Goal: Find specific page/section: Find specific page/section

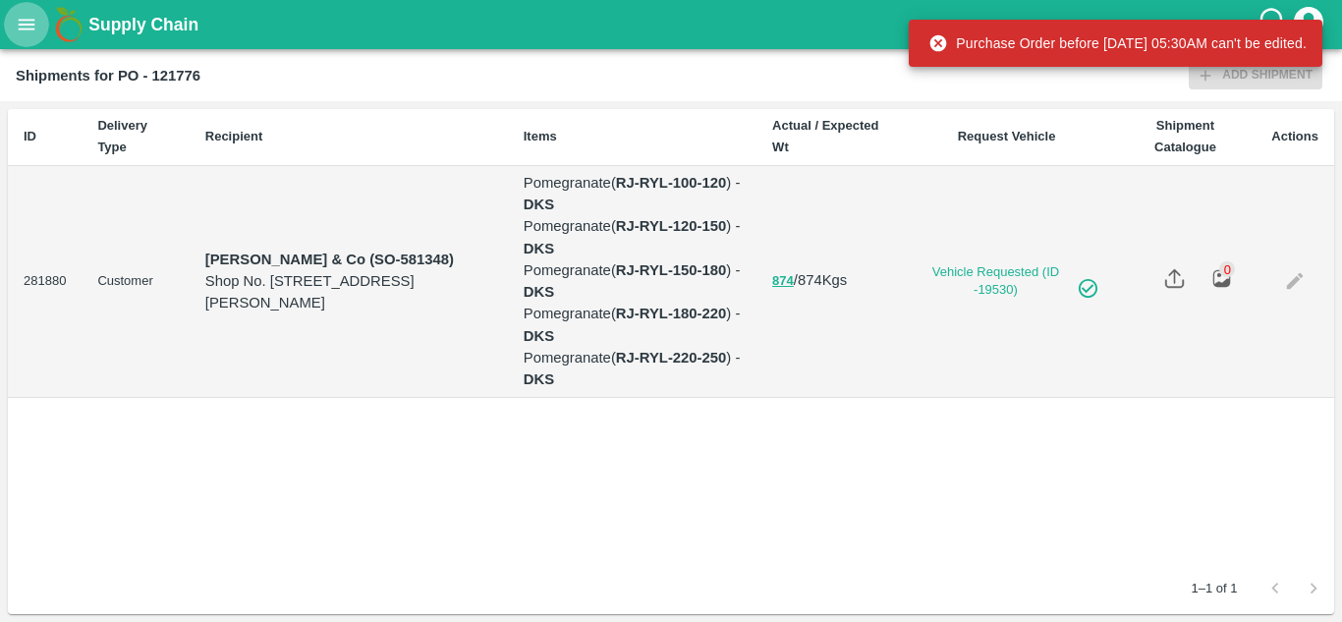
click at [17, 31] on icon "open drawer" at bounding box center [27, 25] width 22 height 22
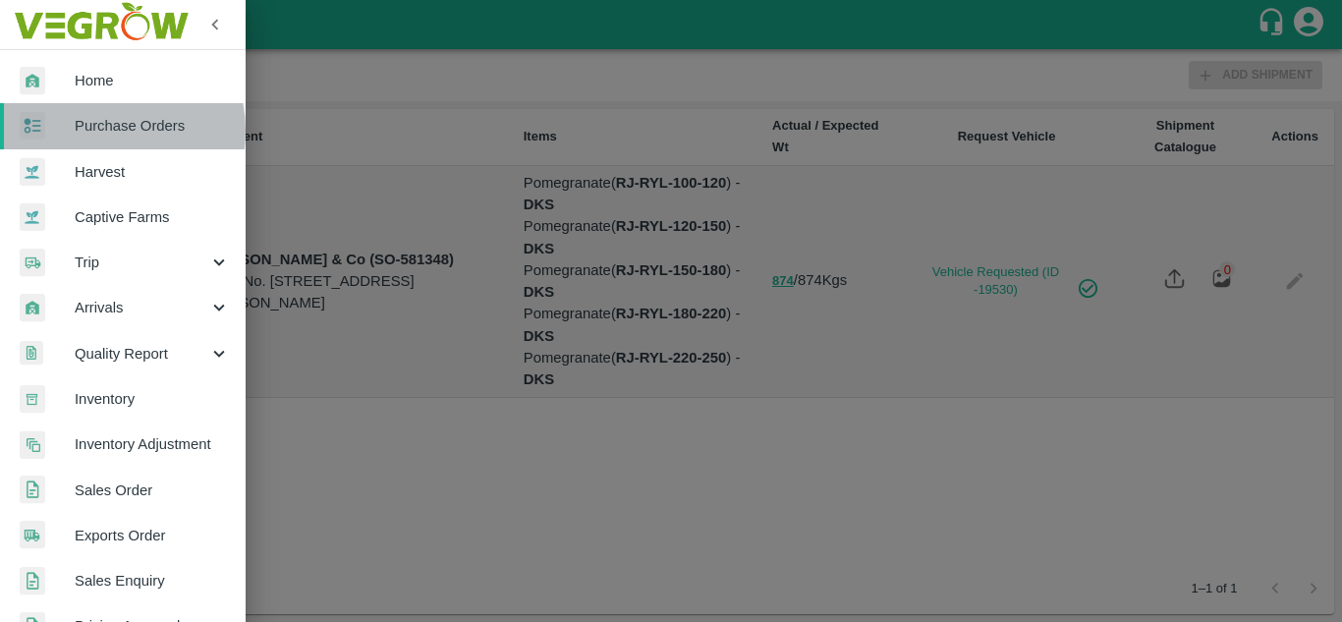
click at [97, 131] on span "Purchase Orders" at bounding box center [152, 126] width 155 height 22
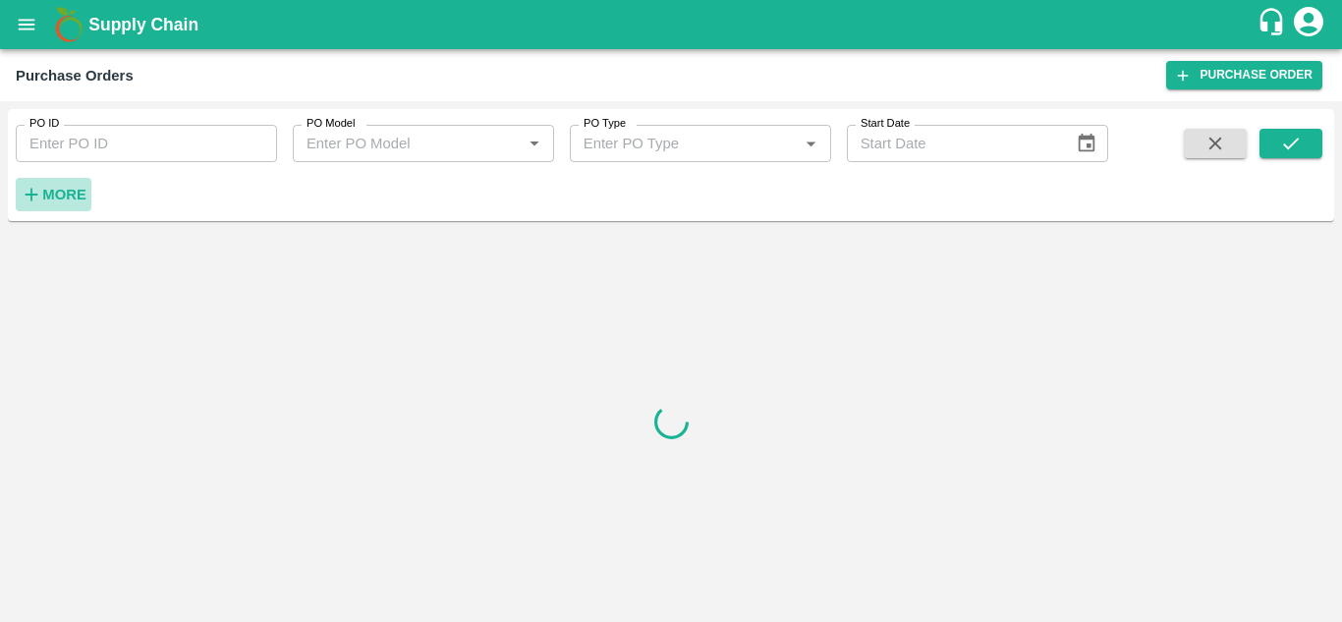
click at [46, 200] on strong "More" at bounding box center [64, 195] width 44 height 16
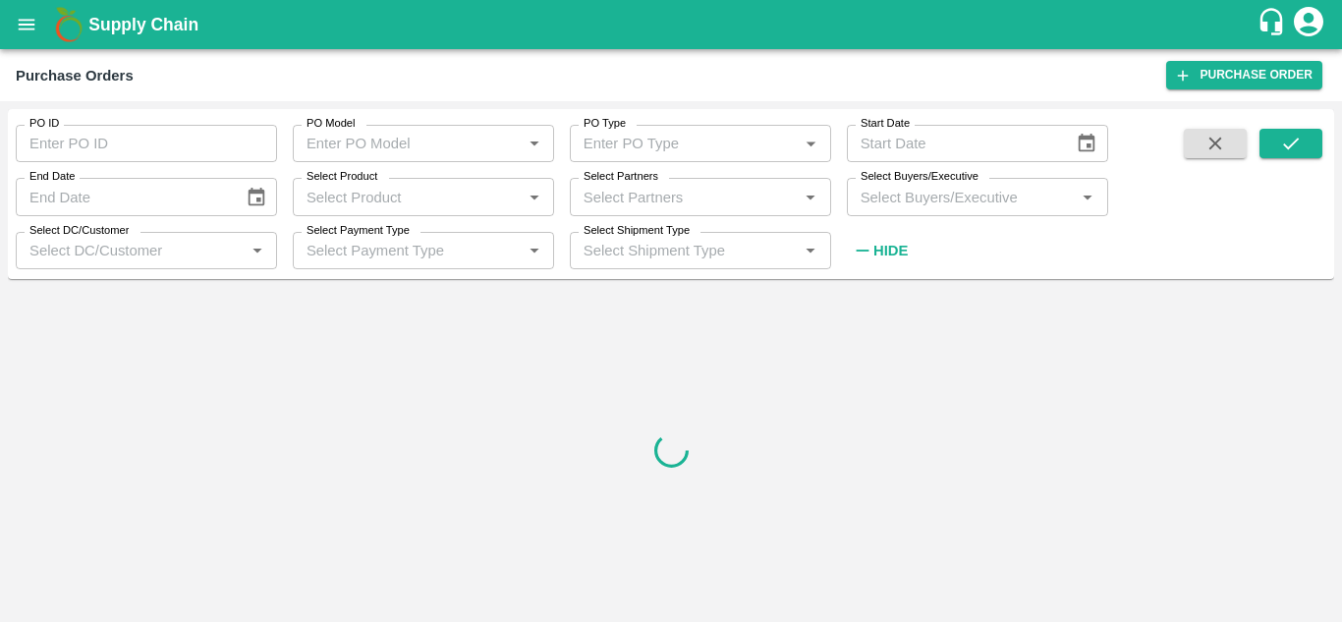
click at [889, 203] on input "Select Buyers/Executive" at bounding box center [961, 197] width 217 height 26
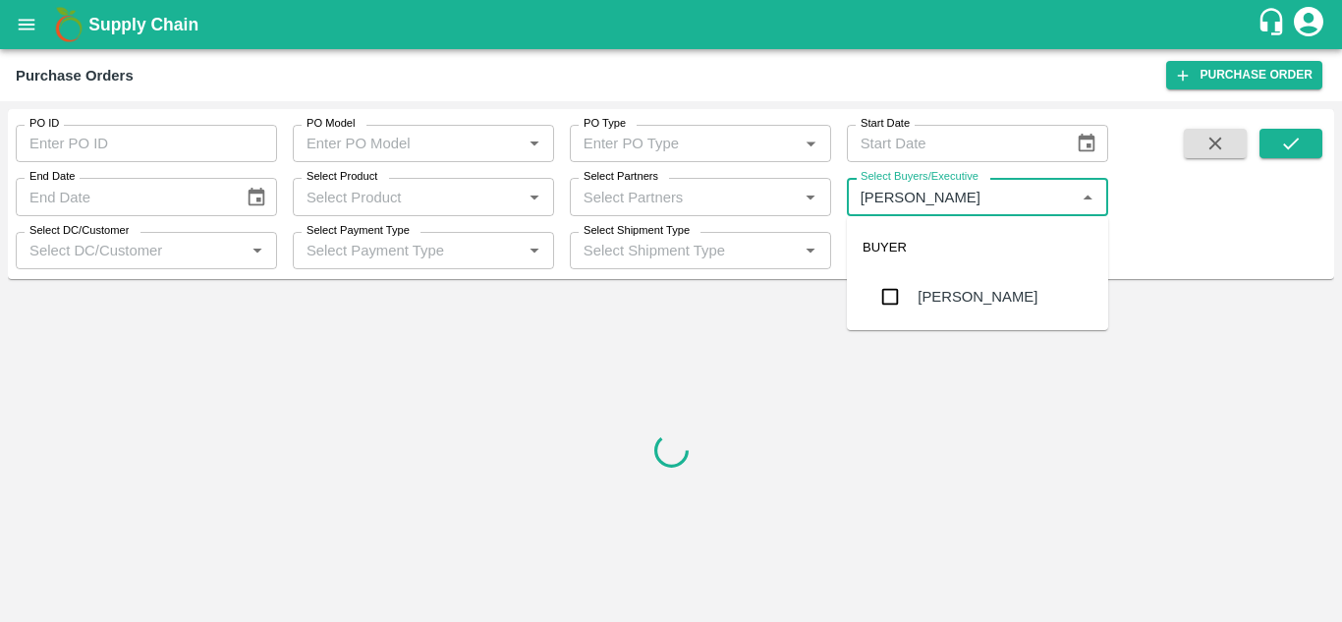
type input "[PERSON_NAME]"
click at [877, 302] on input "checkbox" at bounding box center [889, 296] width 39 height 39
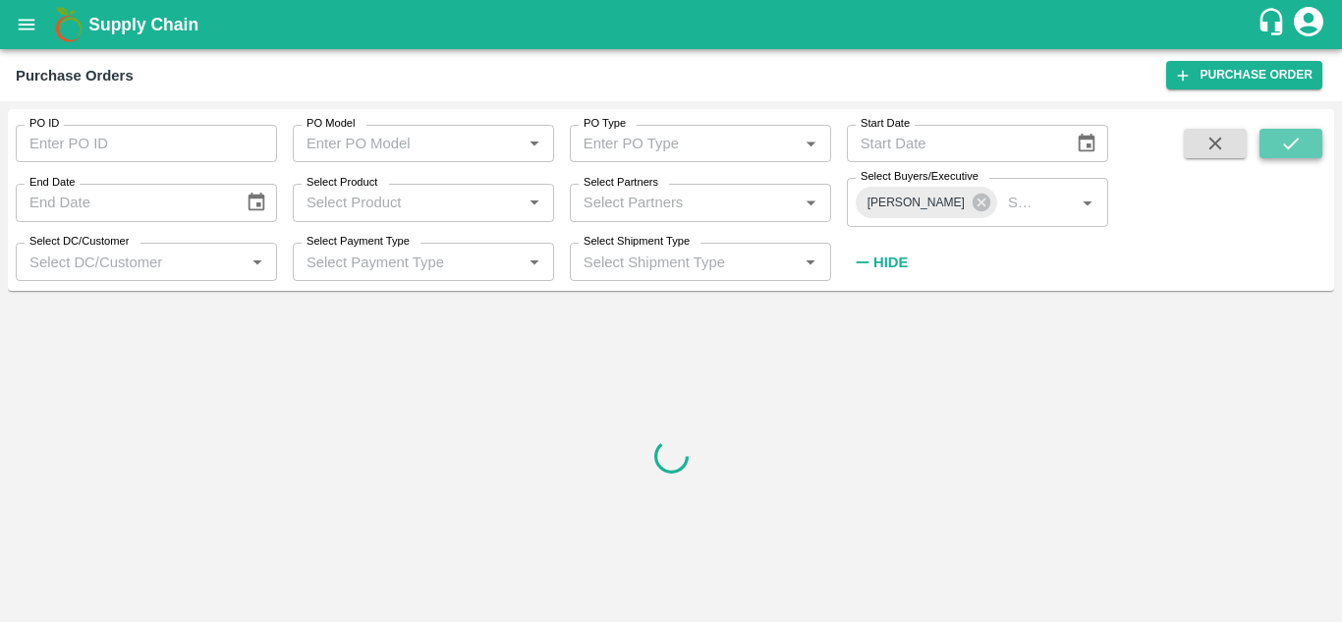
click at [1309, 138] on button "submit" at bounding box center [1290, 143] width 63 height 29
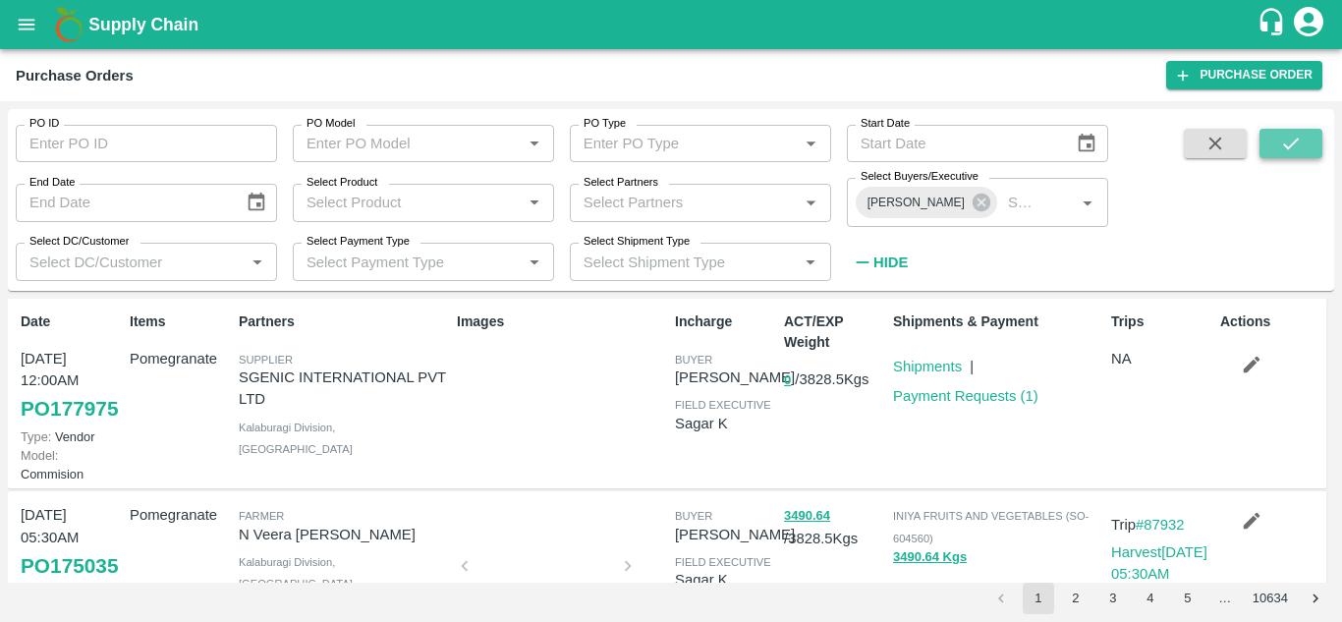
click at [1280, 141] on icon "submit" at bounding box center [1291, 144] width 22 height 22
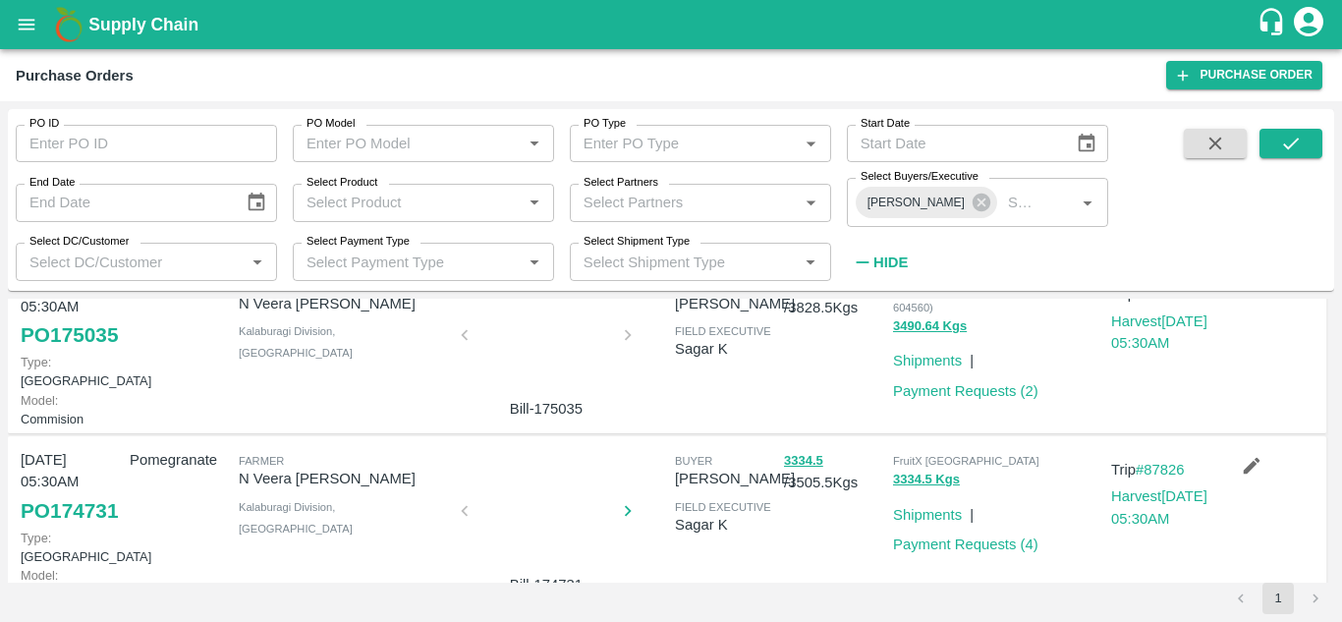
scroll to position [232, 0]
